Goal: Complete application form

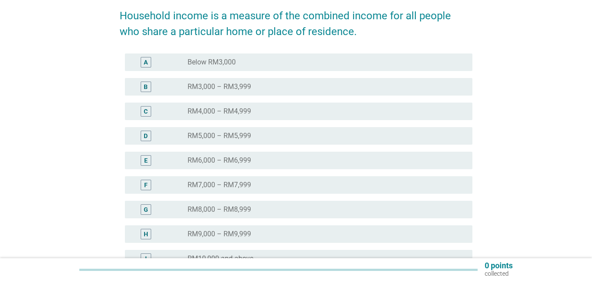
scroll to position [131, 0]
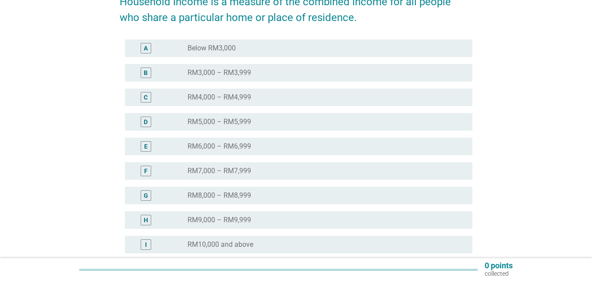
click at [253, 223] on div "radio_button_unchecked RM9,000 – RM9,999" at bounding box center [322, 220] width 271 height 9
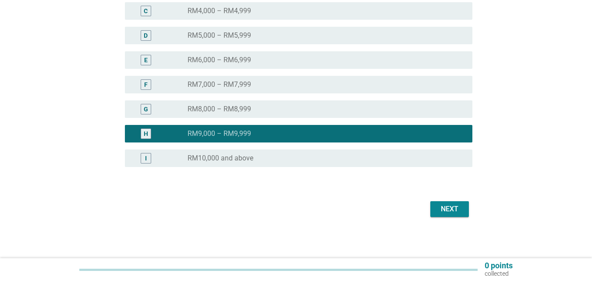
scroll to position [219, 0]
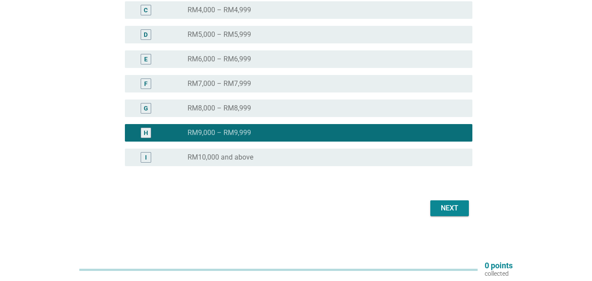
click at [452, 208] on div "Next" at bounding box center [449, 208] width 25 height 11
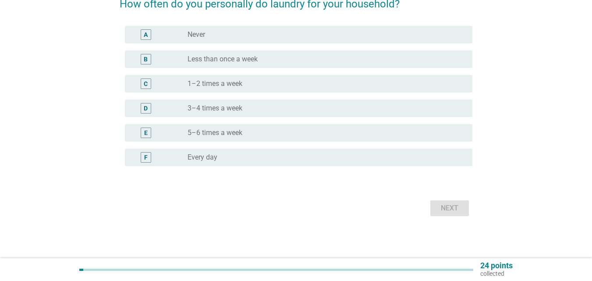
scroll to position [0, 0]
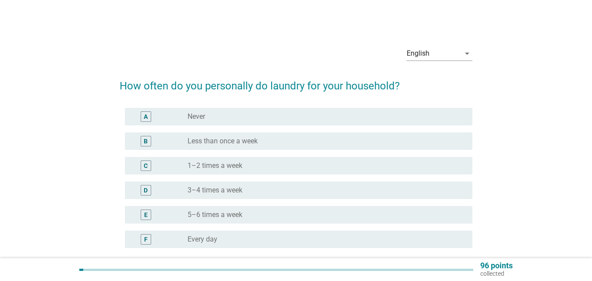
click at [293, 169] on div "radio_button_unchecked 1–2 times a week" at bounding box center [322, 165] width 271 height 9
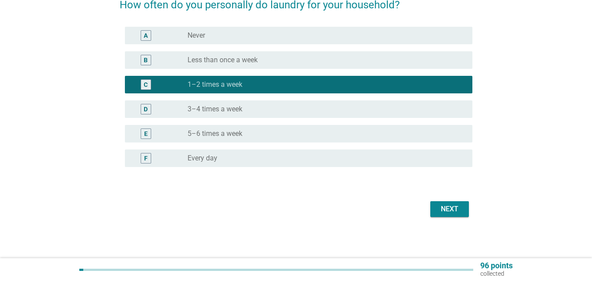
scroll to position [82, 0]
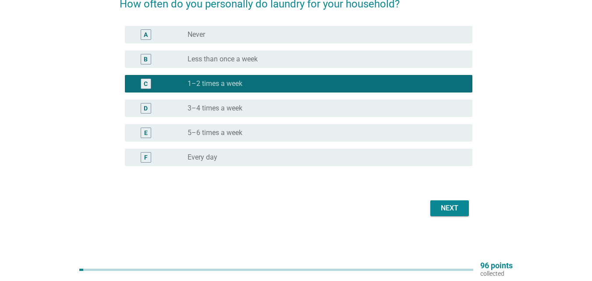
click at [440, 206] on div "Next" at bounding box center [449, 208] width 25 height 11
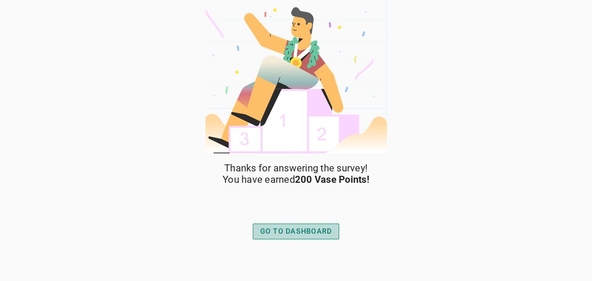
click at [315, 231] on div "GO TO DASHBOARD" at bounding box center [296, 231] width 72 height 11
